Goal: Information Seeking & Learning: Learn about a topic

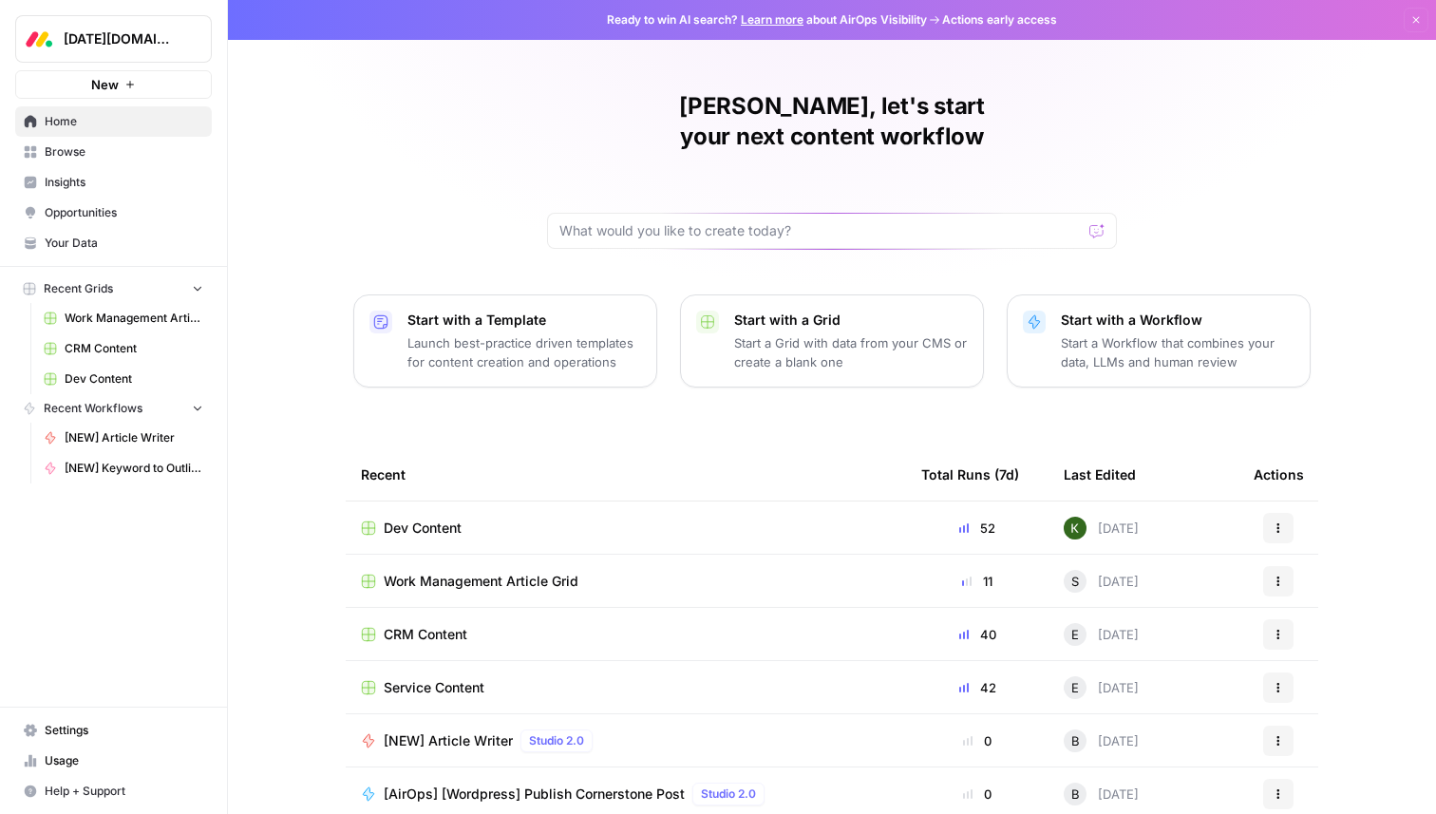
click at [287, 197] on div "[PERSON_NAME], let's start your next content workflow Start with a Template Lau…" at bounding box center [832, 452] width 1208 height 904
click at [89, 150] on span "Browse" at bounding box center [124, 151] width 159 height 17
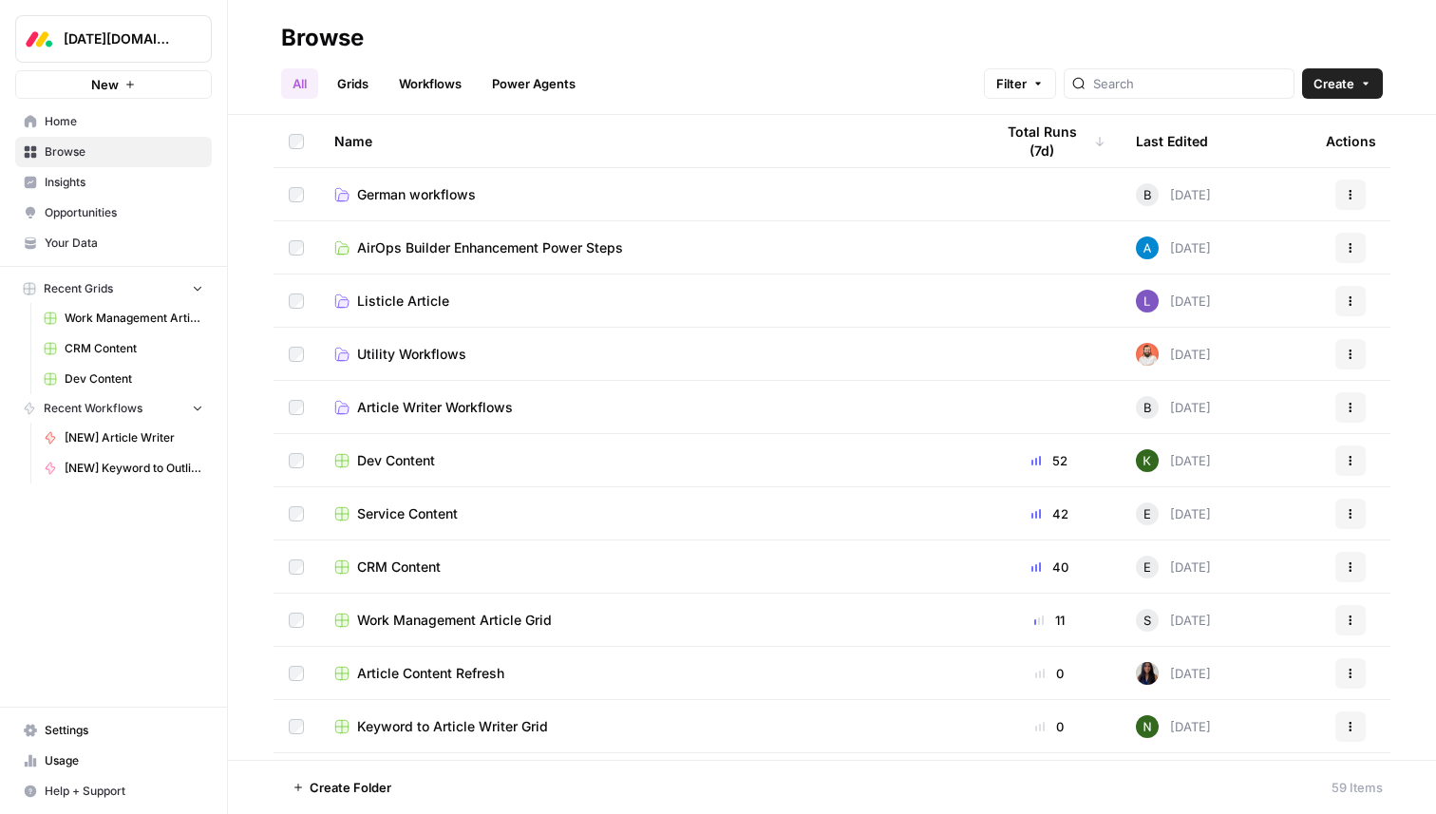
click at [89, 176] on span "Insights" at bounding box center [124, 182] width 159 height 17
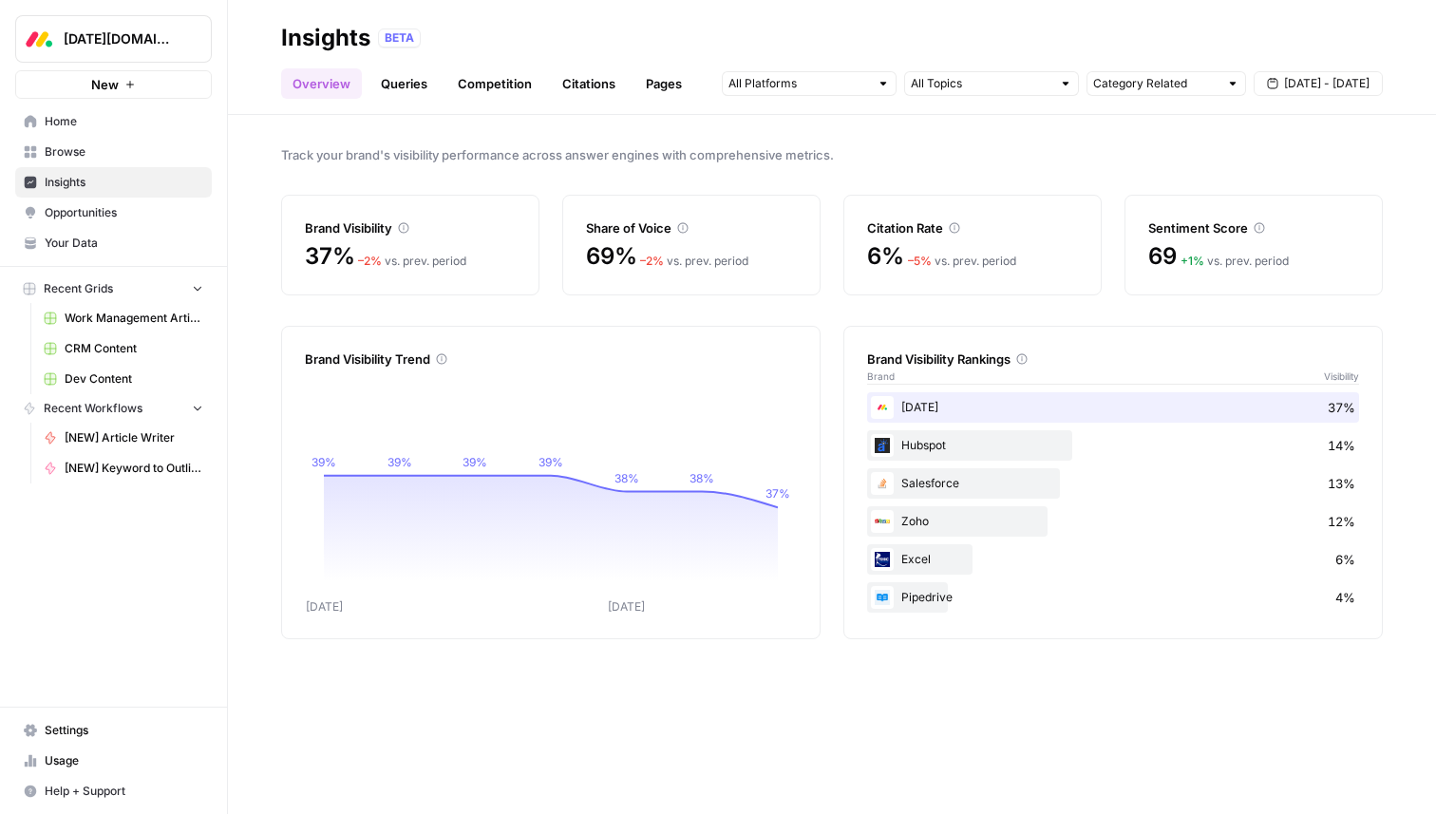
click at [404, 77] on link "Queries" at bounding box center [404, 83] width 69 height 30
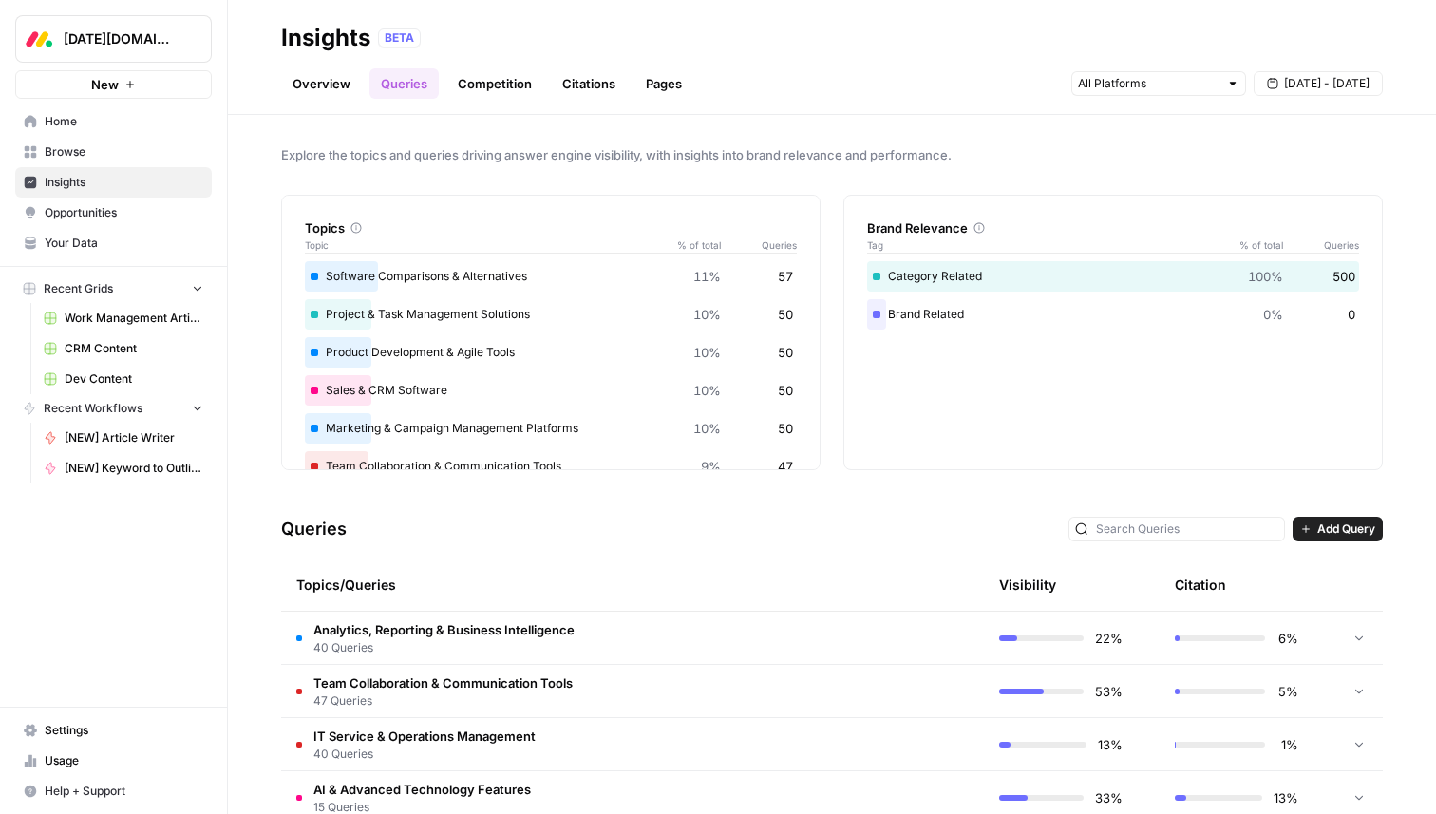
click at [504, 73] on link "Competition" at bounding box center [495, 83] width 97 height 30
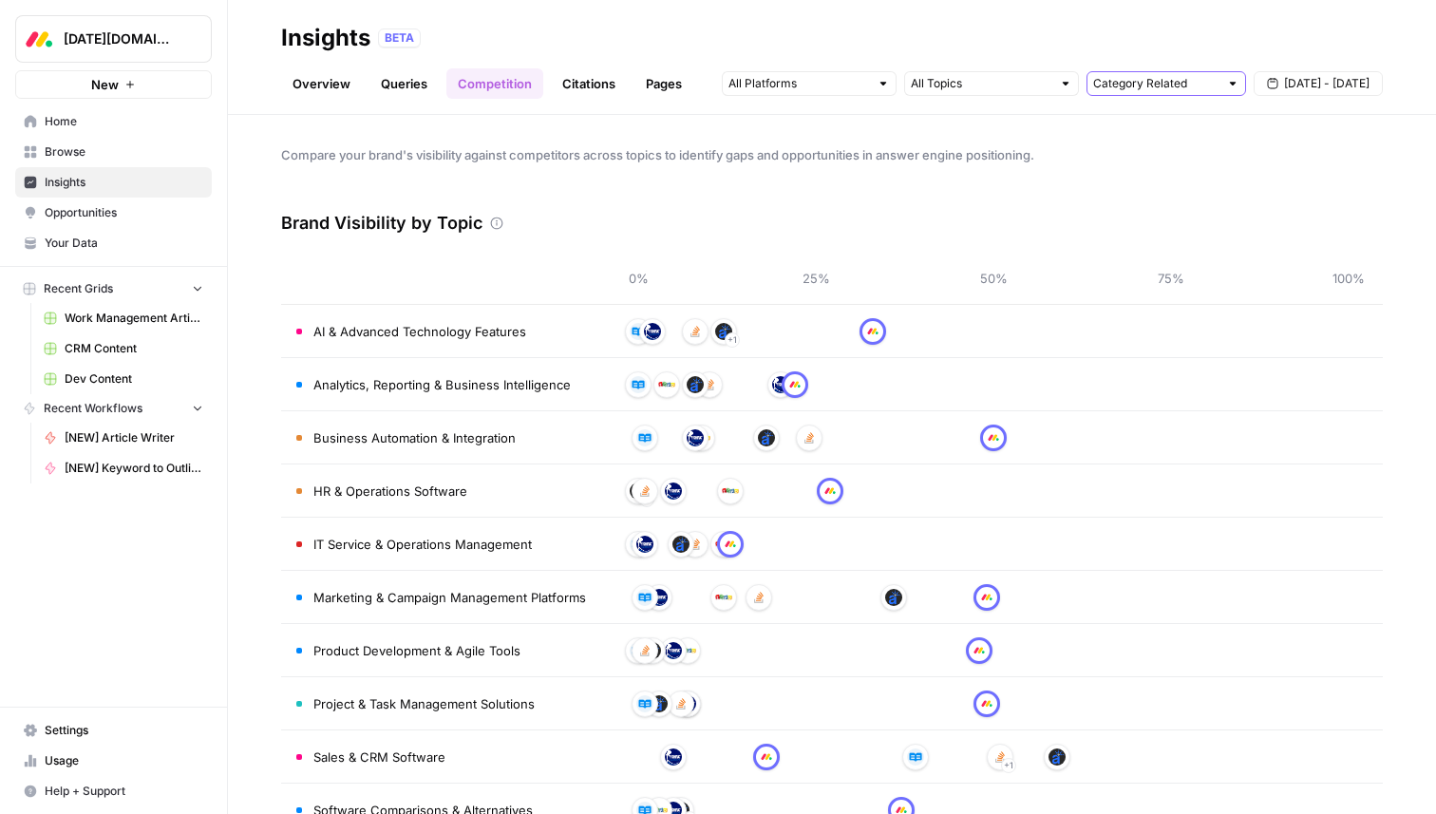
click at [1215, 88] on input "text" at bounding box center [1155, 83] width 125 height 19
type input "Category Related"
click at [1030, 86] on input "text" at bounding box center [981, 83] width 141 height 19
click at [871, 88] on div at bounding box center [809, 83] width 175 height 25
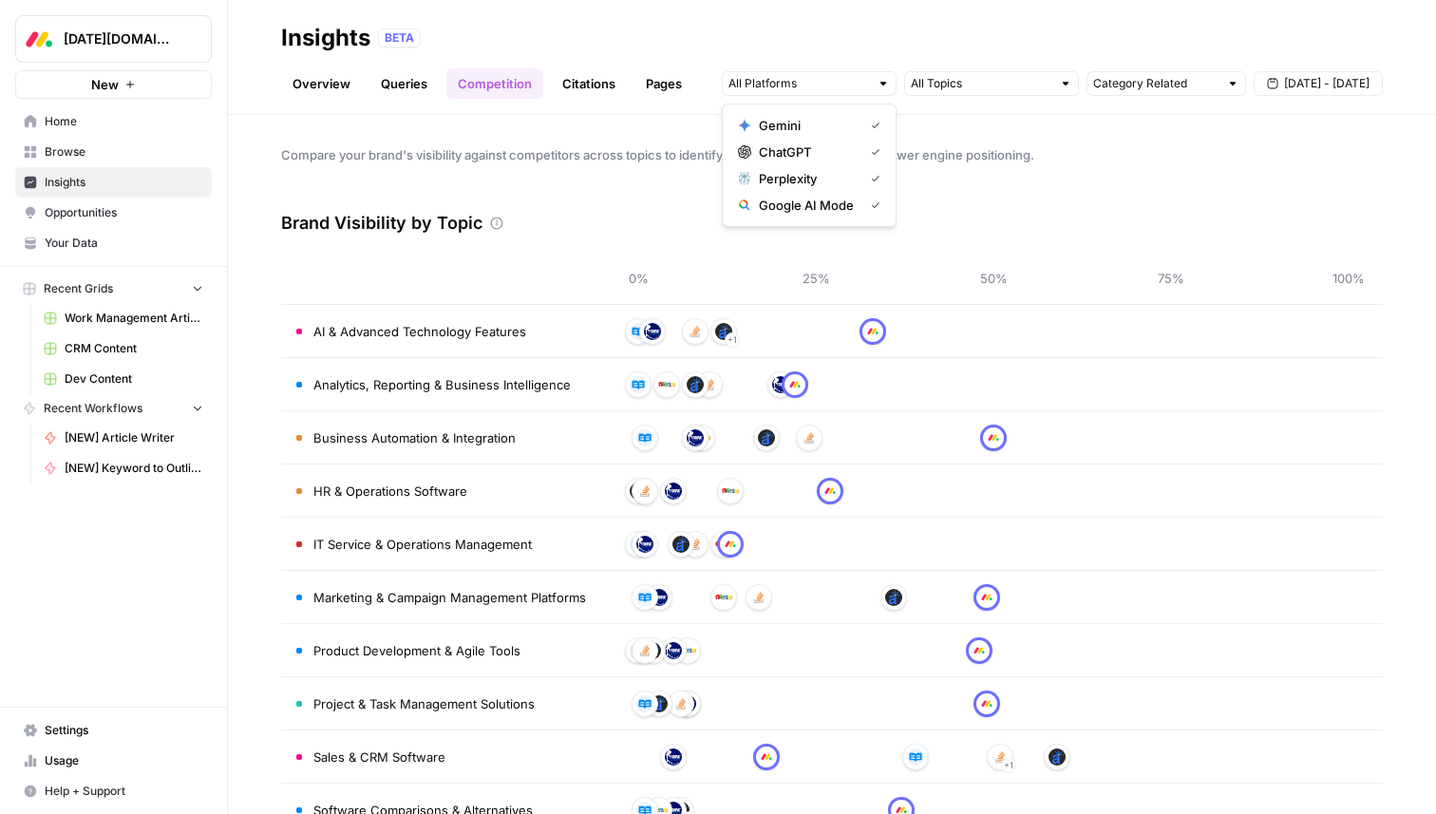
click at [943, 43] on div "BETA" at bounding box center [880, 38] width 1005 height 19
click at [1328, 83] on span "Sep 17 - Sep 23" at bounding box center [1327, 83] width 86 height 17
click at [899, 24] on div "Insights BETA" at bounding box center [832, 38] width 1102 height 30
click at [568, 88] on link "Citations" at bounding box center [589, 83] width 76 height 30
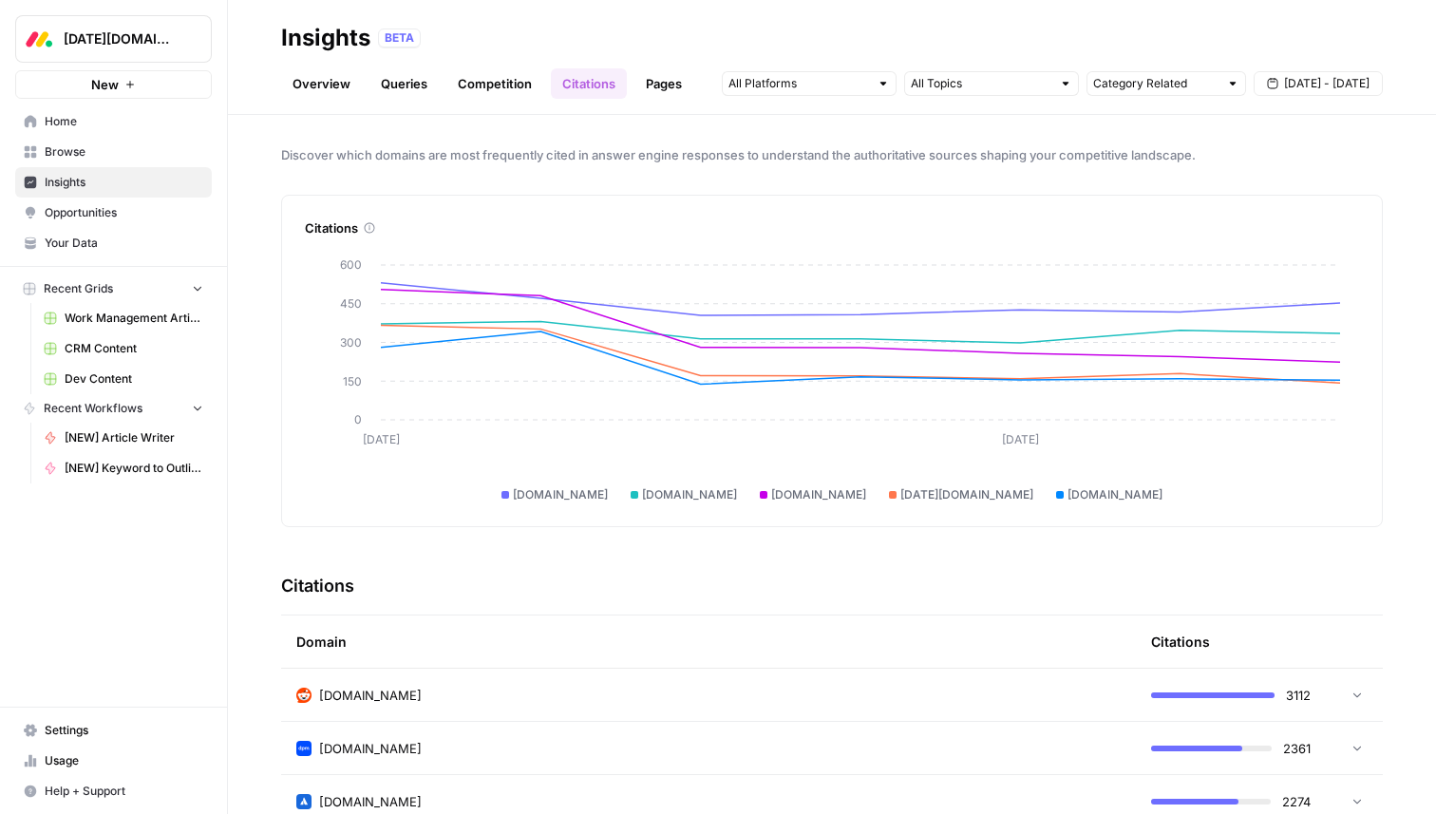
click at [662, 94] on link "Pages" at bounding box center [664, 83] width 59 height 30
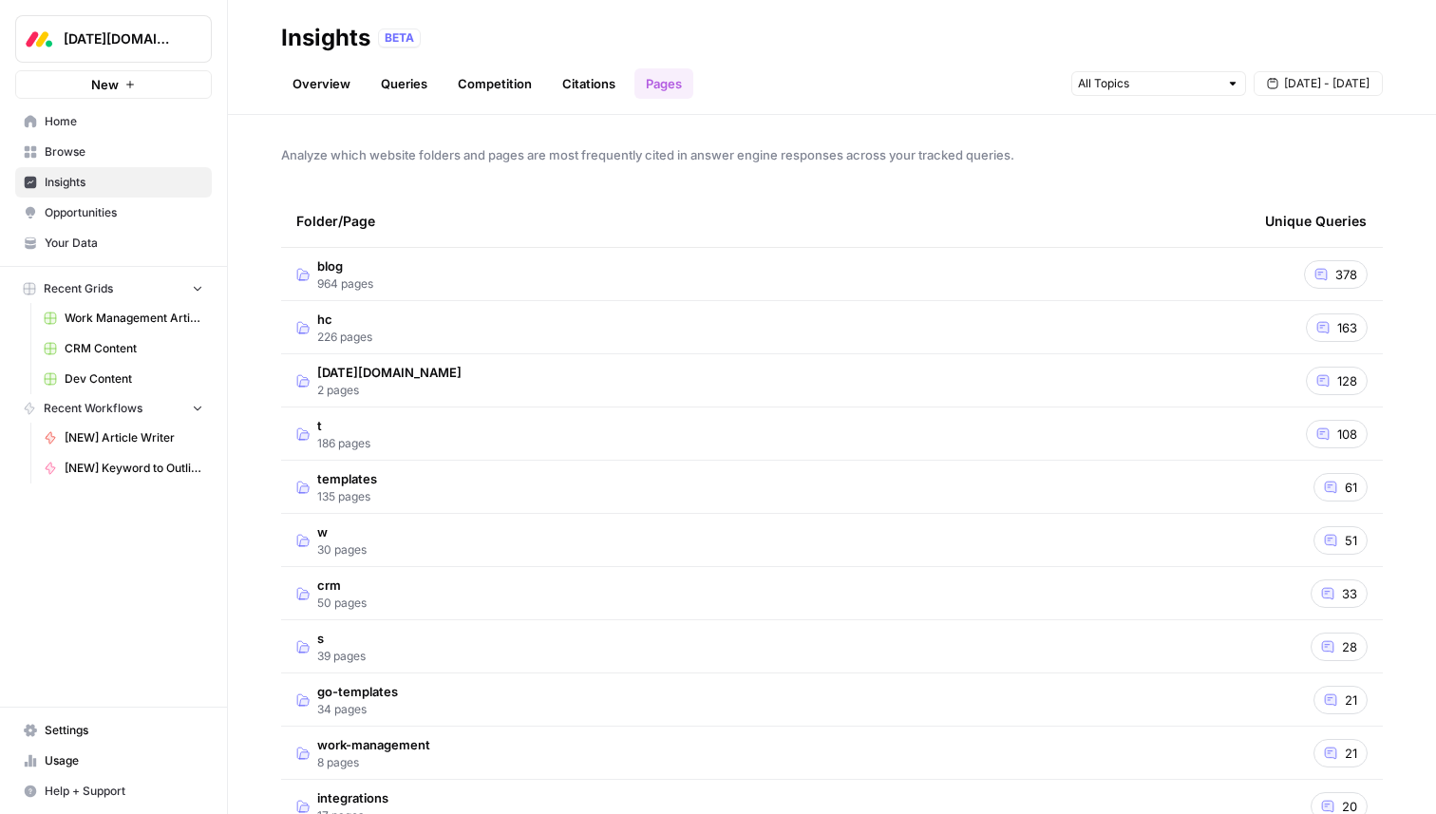
click at [792, 57] on div "Overview Queries Competition Citations Pages Sep 17 - Sep 23" at bounding box center [832, 76] width 1102 height 46
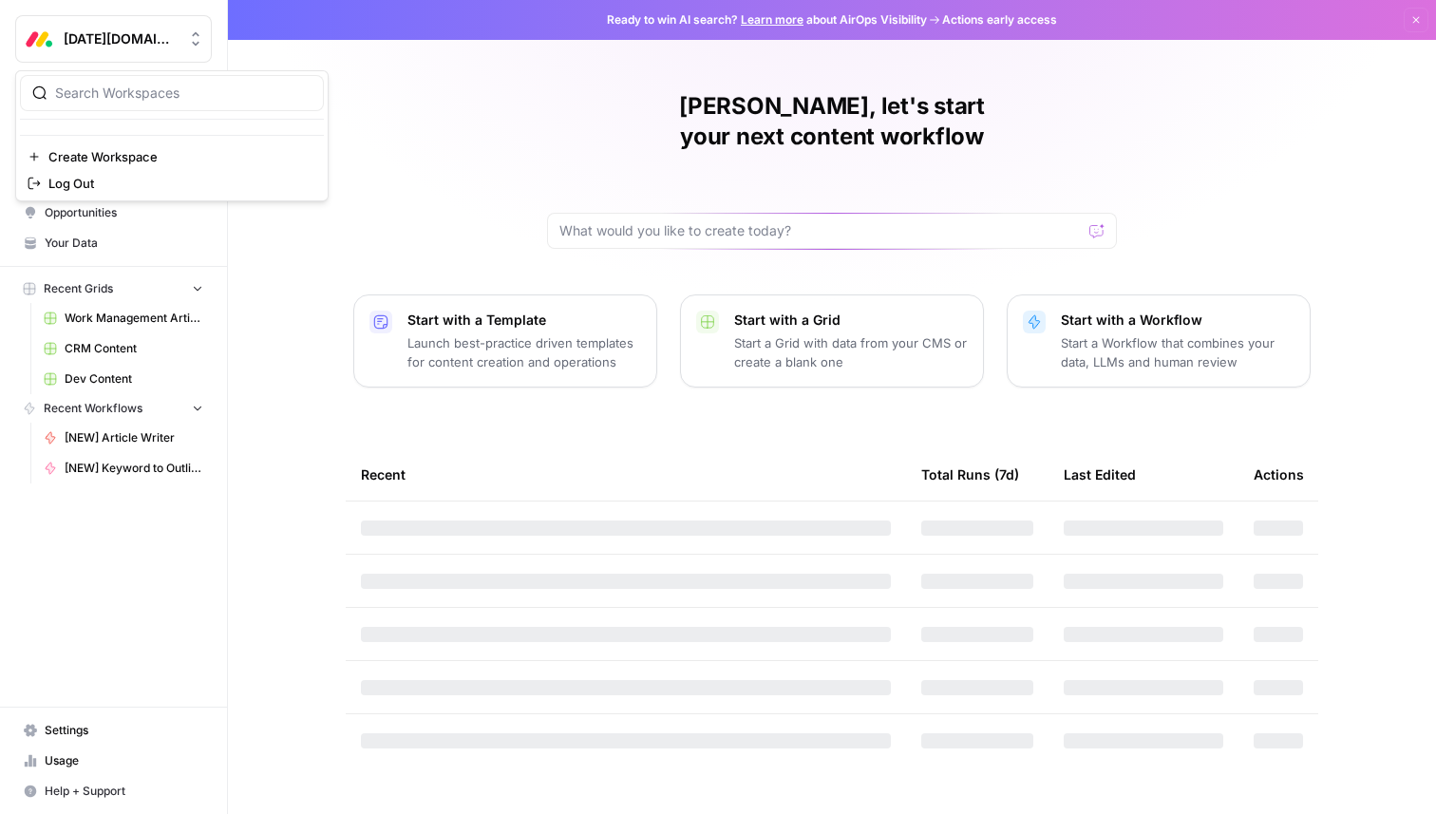
click at [98, 49] on button "[DATE][DOMAIN_NAME]" at bounding box center [113, 39] width 197 height 48
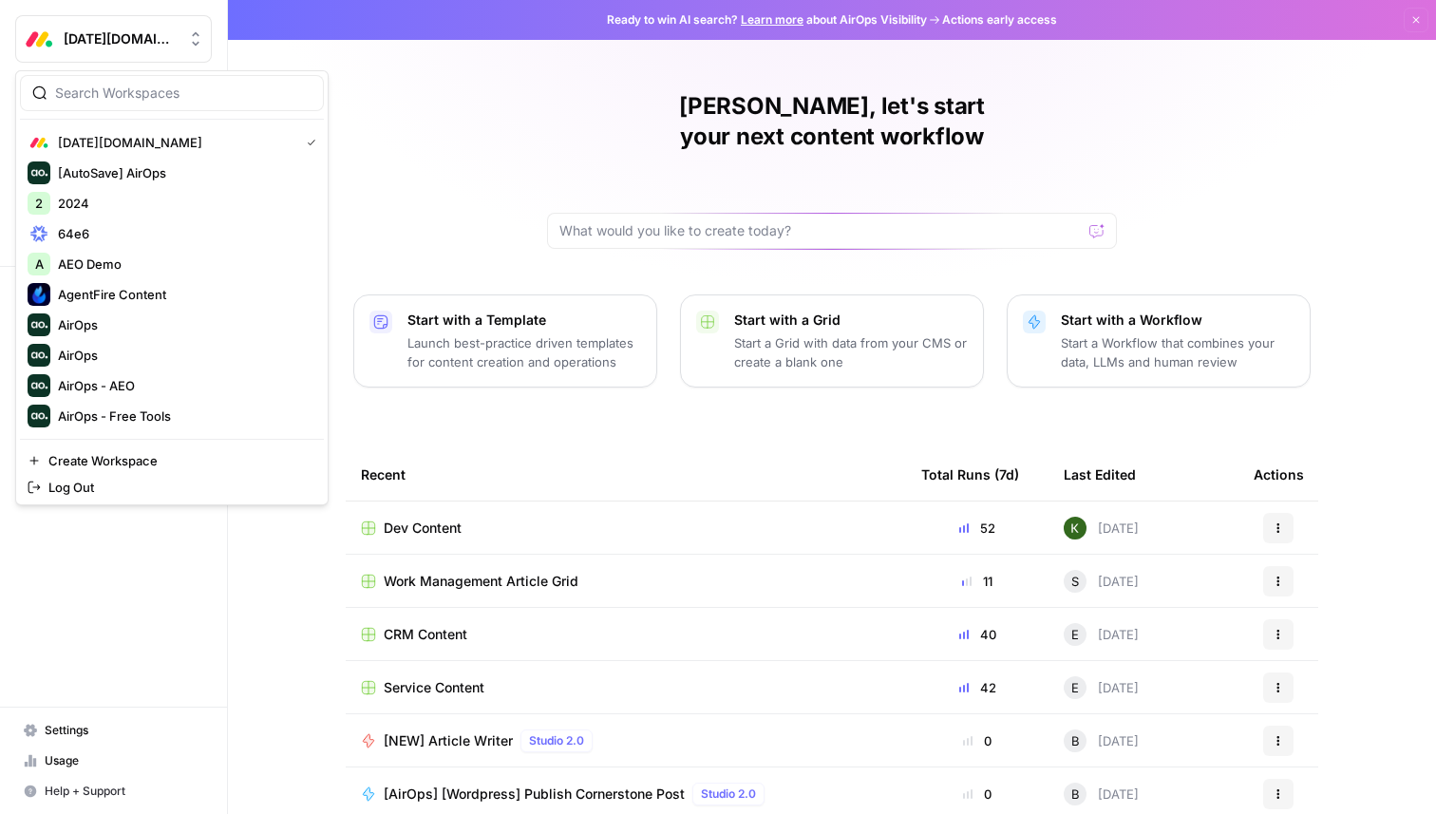
click at [514, 126] on div "[PERSON_NAME], let's start your next content workflow Start with a Template Lau…" at bounding box center [832, 452] width 1208 height 904
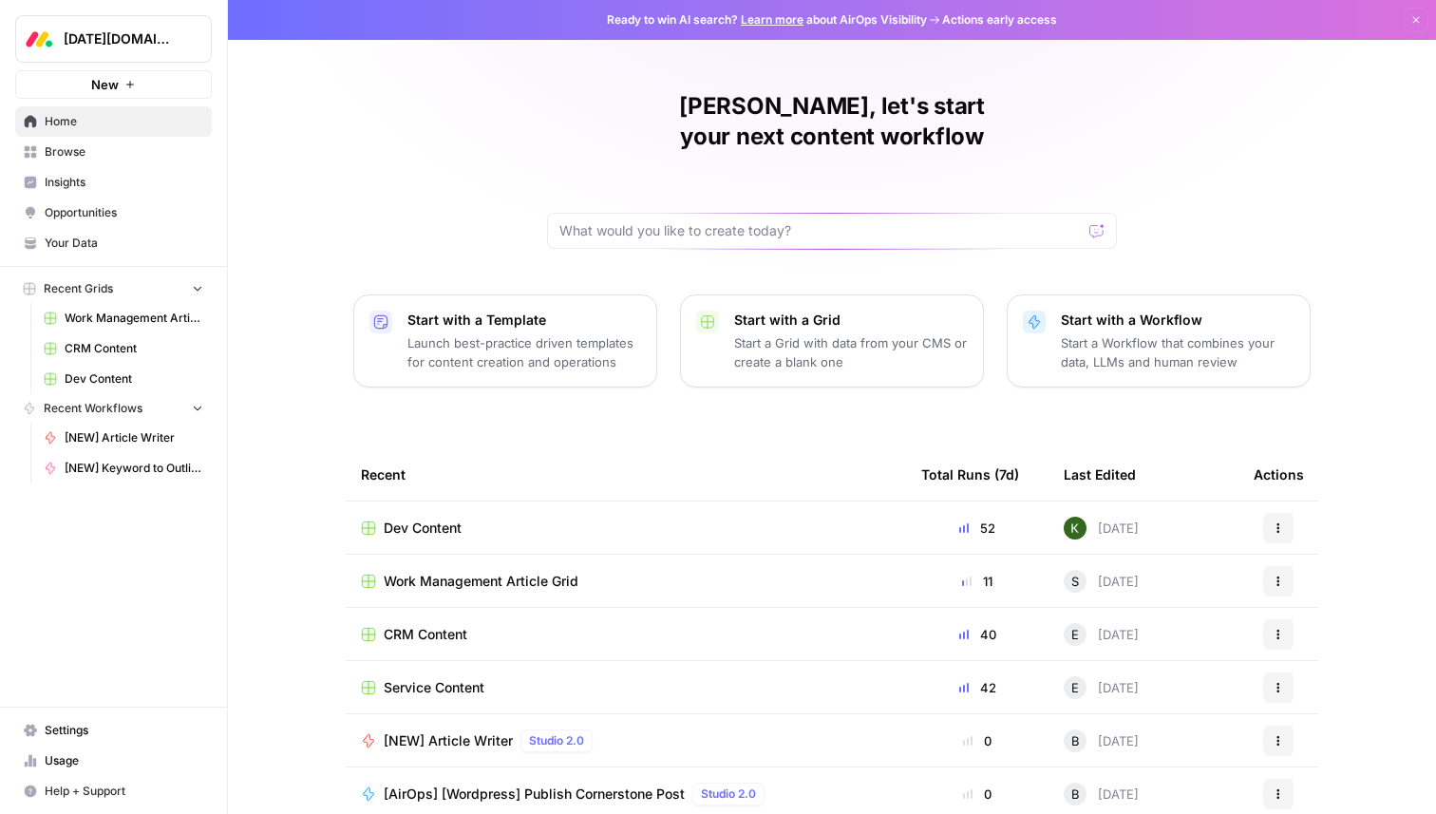
click at [419, 122] on div "[PERSON_NAME], let's start your next content workflow Start with a Template Lau…" at bounding box center [832, 452] width 1208 height 904
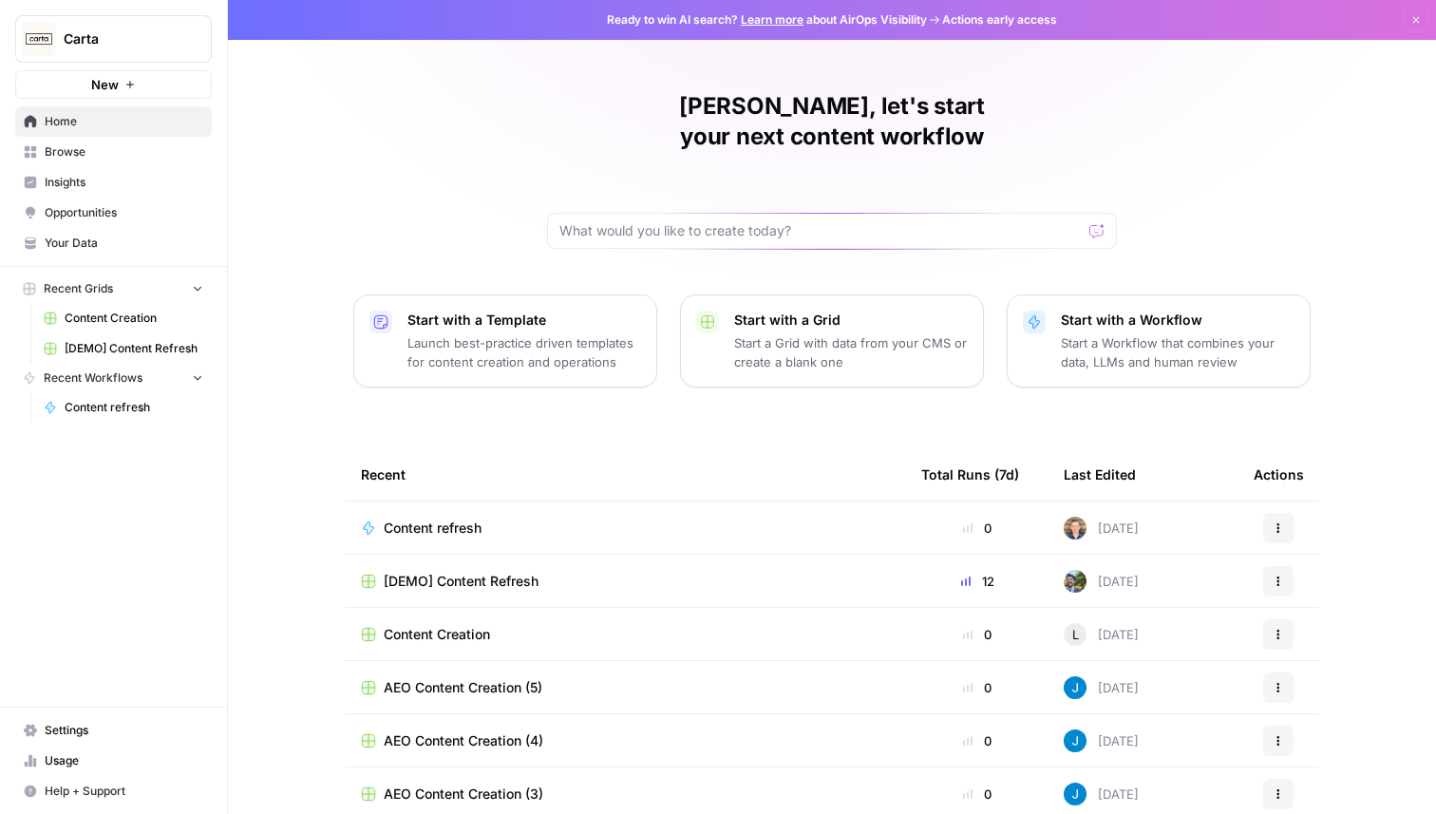
click at [466, 164] on div "[PERSON_NAME], let's start your next content workflow Start with a Template Lau…" at bounding box center [832, 452] width 1208 height 904
